Goal: Task Accomplishment & Management: Use online tool/utility

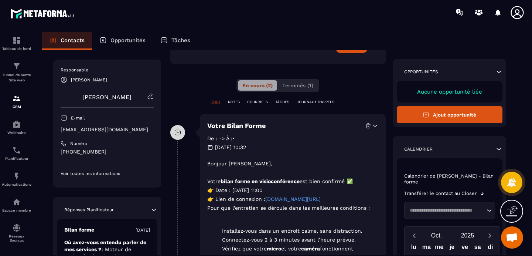
scroll to position [224, 0]
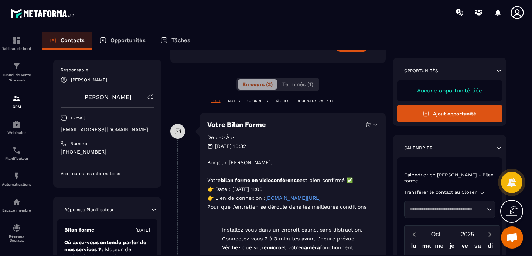
click at [234, 100] on p "NOTES" at bounding box center [234, 100] width 12 height 5
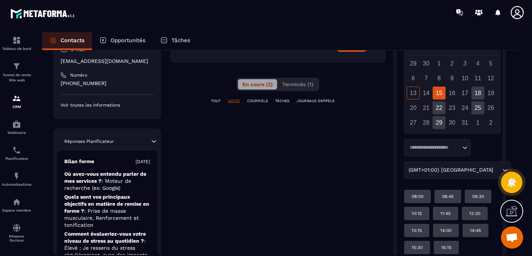
click at [252, 100] on p "COURRIELS" at bounding box center [257, 100] width 21 height 5
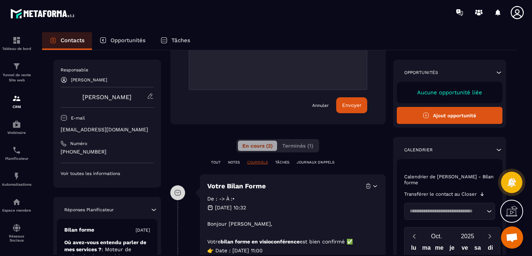
scroll to position [0, 0]
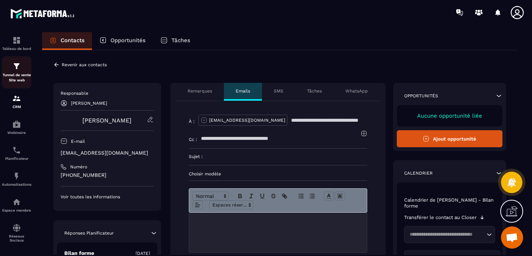
click at [19, 78] on p "Tunnel de vente Site web" at bounding box center [17, 77] width 30 height 10
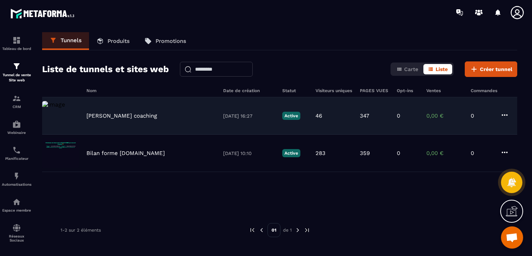
click at [99, 117] on p "[PERSON_NAME] coaching" at bounding box center [121, 115] width 71 height 7
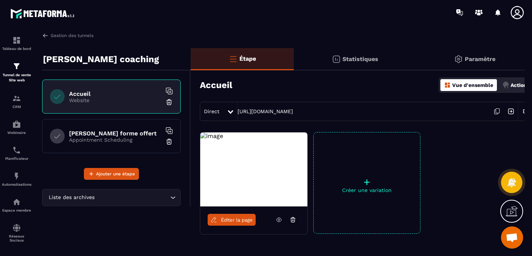
click at [344, 62] on p "Statistiques" at bounding box center [360, 58] width 36 height 7
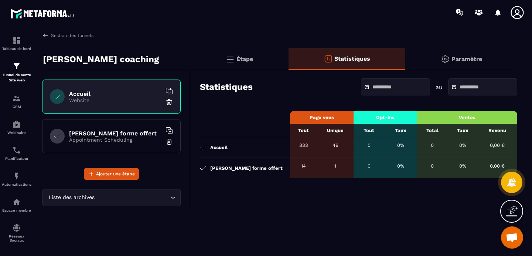
click at [262, 60] on div "Étape" at bounding box center [240, 59] width 98 height 22
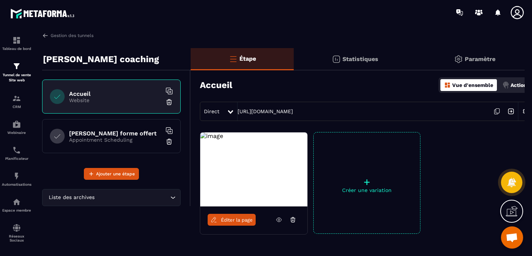
click at [119, 136] on h6 "[PERSON_NAME] forme offert" at bounding box center [115, 133] width 92 height 7
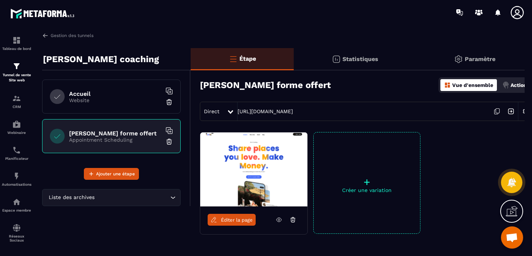
click at [116, 106] on div "Accueil Website" at bounding box center [111, 96] width 139 height 34
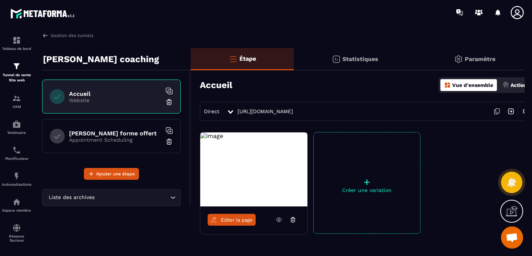
click at [114, 142] on p "Appointment Scheduling" at bounding box center [115, 140] width 92 height 6
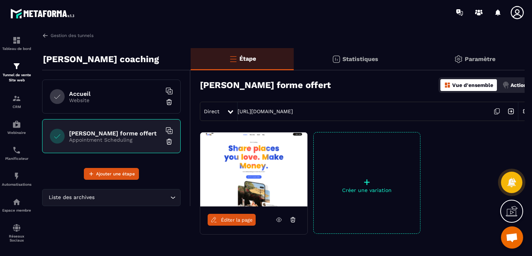
click at [120, 94] on h6 "Accueil" at bounding box center [115, 93] width 92 height 7
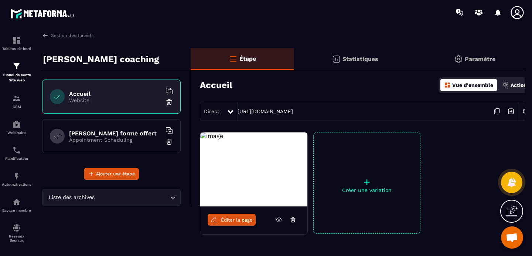
click at [238, 221] on span "Éditer la page" at bounding box center [237, 220] width 32 height 6
